Goal: Check status: Check status

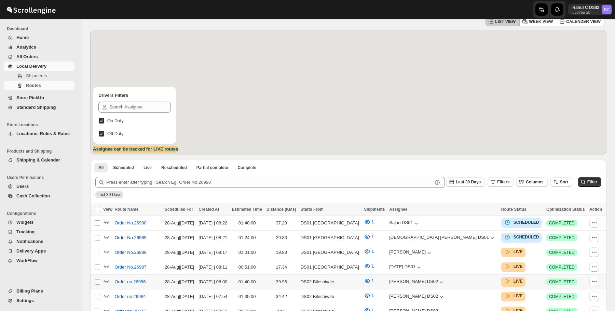
scroll to position [43, 0]
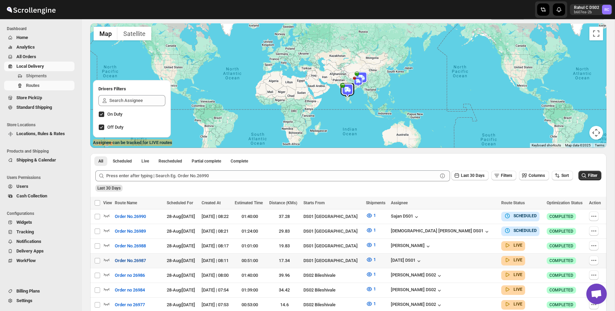
click at [144, 261] on span "Order No.26987" at bounding box center [130, 260] width 31 height 7
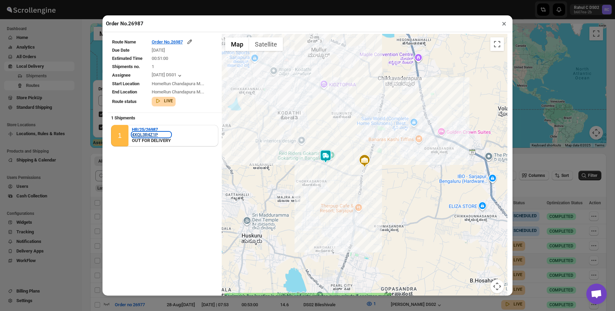
click at [156, 134] on div "4XQL3R4Z1P" at bounding box center [151, 134] width 39 height 5
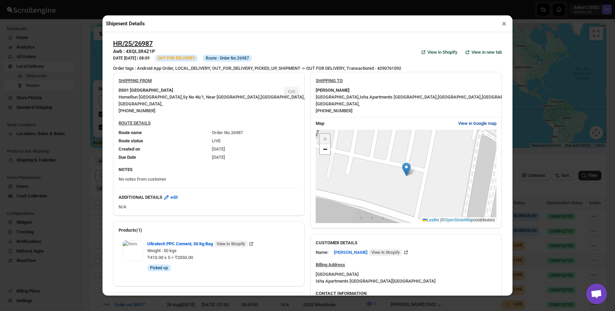
click at [479, 126] on span "View in Google map" at bounding box center [477, 123] width 38 height 7
click at [328, 150] on link "−" at bounding box center [325, 149] width 10 height 10
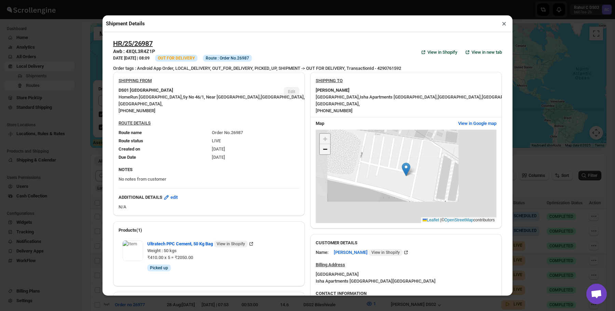
click at [328, 150] on link "−" at bounding box center [325, 149] width 10 height 10
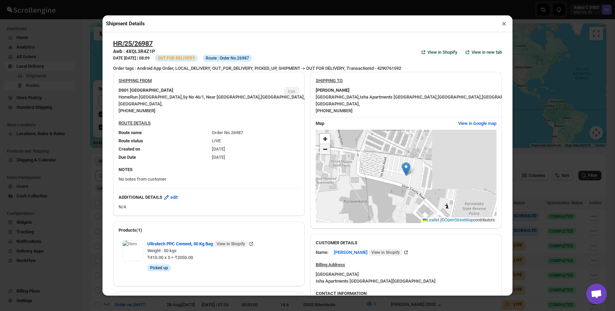
click at [328, 150] on link "−" at bounding box center [325, 149] width 10 height 10
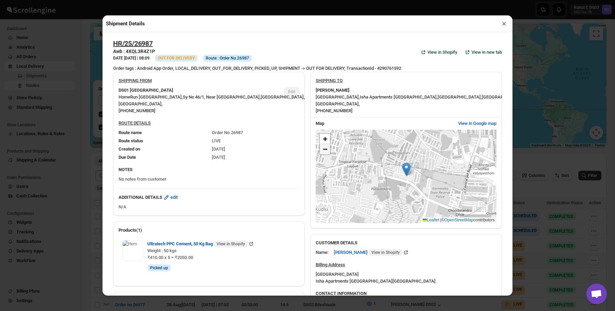
click at [328, 150] on link "−" at bounding box center [325, 149] width 10 height 10
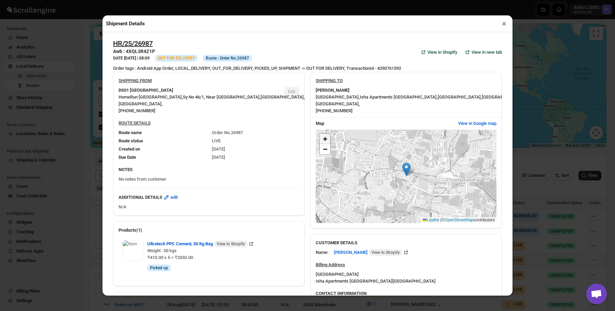
click at [328, 139] on link "+" at bounding box center [325, 139] width 10 height 10
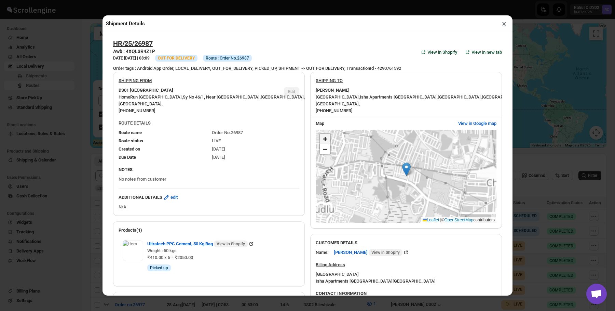
click at [328, 139] on link "+" at bounding box center [325, 139] width 10 height 10
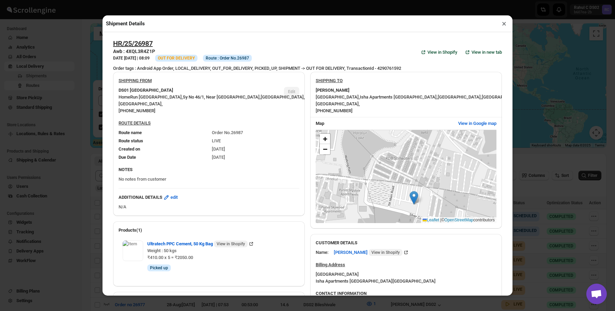
drag, startPoint x: 379, startPoint y: 172, endPoint x: 387, endPoint y: 201, distance: 29.8
click at [387, 201] on div "+ − Leaflet | © OpenStreetMap contributors" at bounding box center [406, 176] width 181 height 93
click at [505, 25] on button "×" at bounding box center [504, 24] width 10 height 10
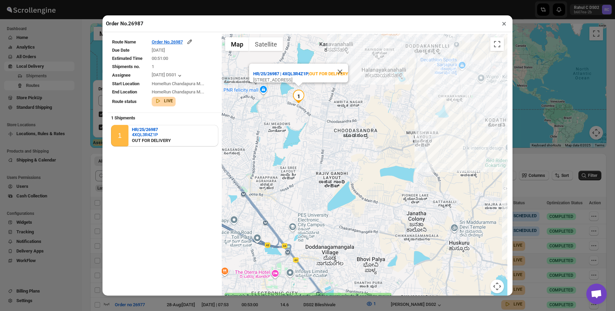
click at [504, 23] on button "×" at bounding box center [504, 24] width 10 height 10
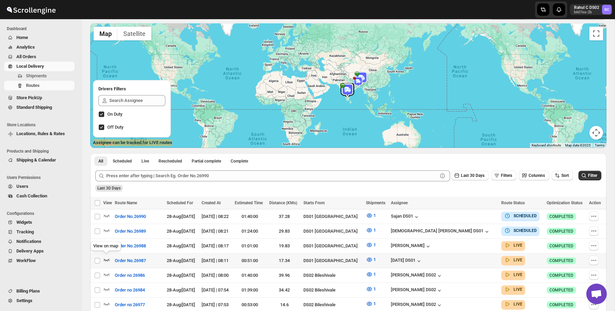
click at [108, 258] on icon "button" at bounding box center [107, 259] width 6 height 3
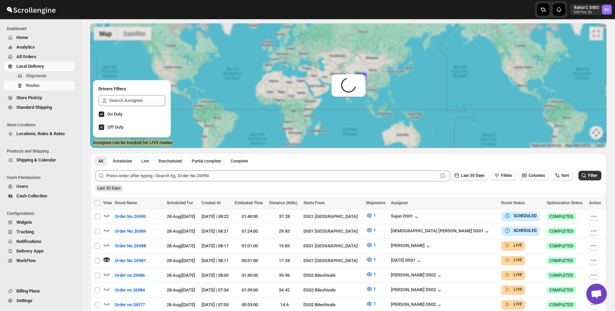
scroll to position [0, 0]
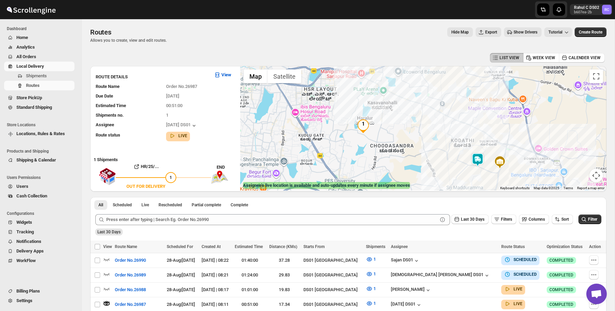
drag, startPoint x: 338, startPoint y: 125, endPoint x: 378, endPoint y: 133, distance: 40.7
click at [378, 133] on div at bounding box center [423, 128] width 366 height 124
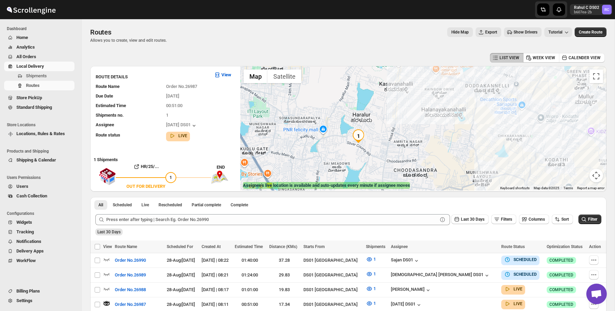
drag, startPoint x: 359, startPoint y: 151, endPoint x: 402, endPoint y: 145, distance: 43.8
click at [402, 147] on div at bounding box center [423, 128] width 366 height 124
